Goal: Task Accomplishment & Management: Use online tool/utility

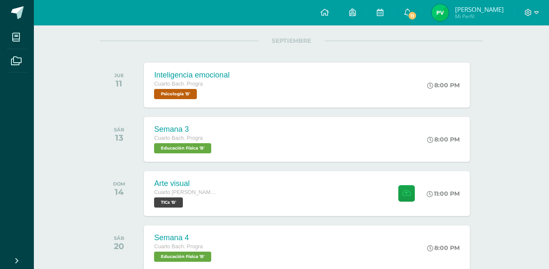
scroll to position [70, 0]
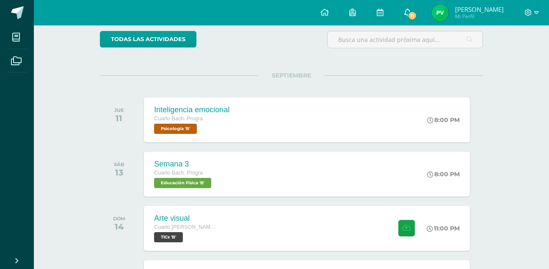
click at [417, 13] on span "11" at bounding box center [412, 15] width 9 height 9
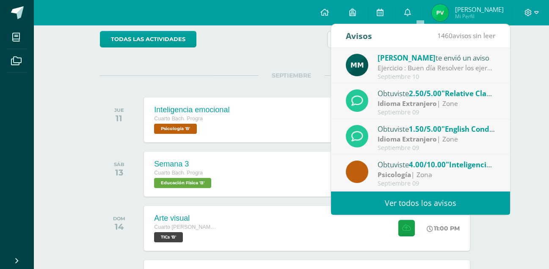
click at [432, 66] on div "Ejercicio : Buen día Resolver los ejercicios adjuntos" at bounding box center [437, 68] width 118 height 10
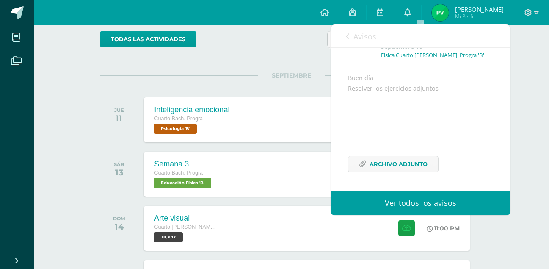
scroll to position [73, 0]
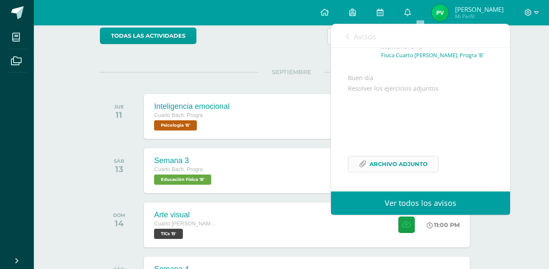
click at [417, 164] on span "Archivo Adjunto" at bounding box center [399, 164] width 58 height 16
